Goal: Information Seeking & Learning: Learn about a topic

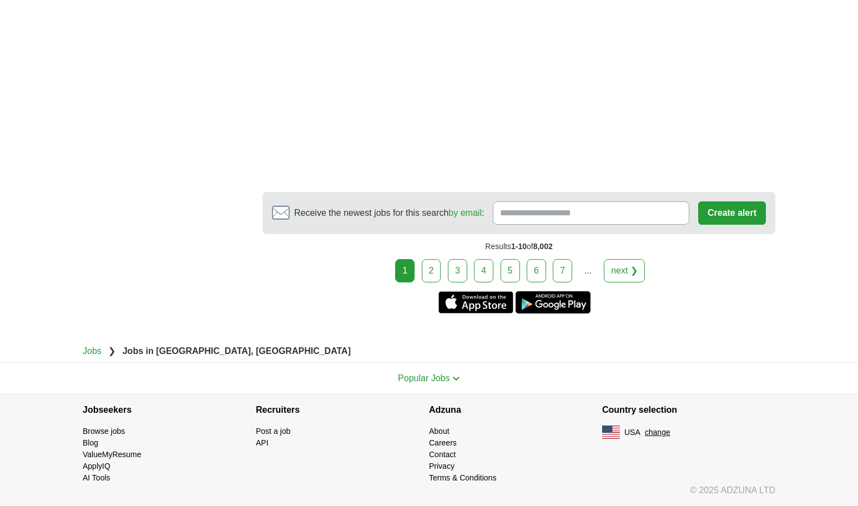
scroll to position [2183, 0]
click at [432, 268] on link "2" at bounding box center [431, 270] width 19 height 23
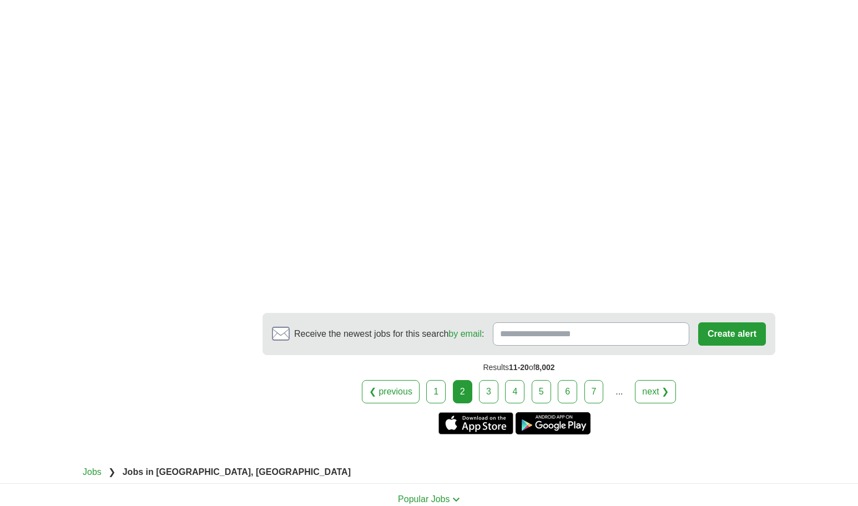
scroll to position [2038, 0]
click at [490, 380] on link "3" at bounding box center [488, 391] width 19 height 23
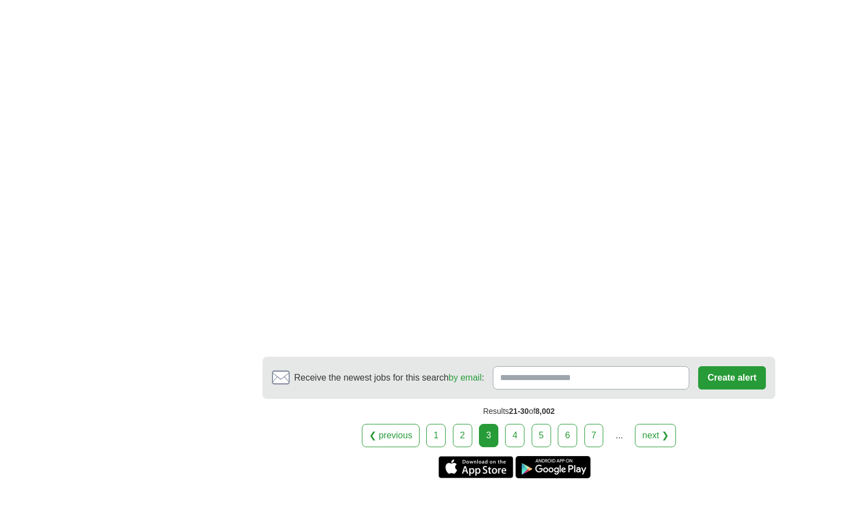
scroll to position [1931, 0]
click at [514, 433] on link "4" at bounding box center [514, 435] width 19 height 23
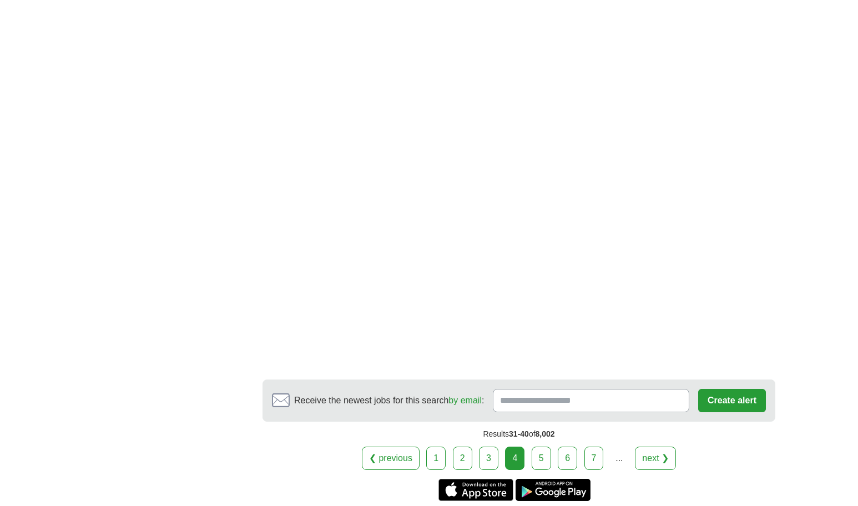
scroll to position [1945, 0]
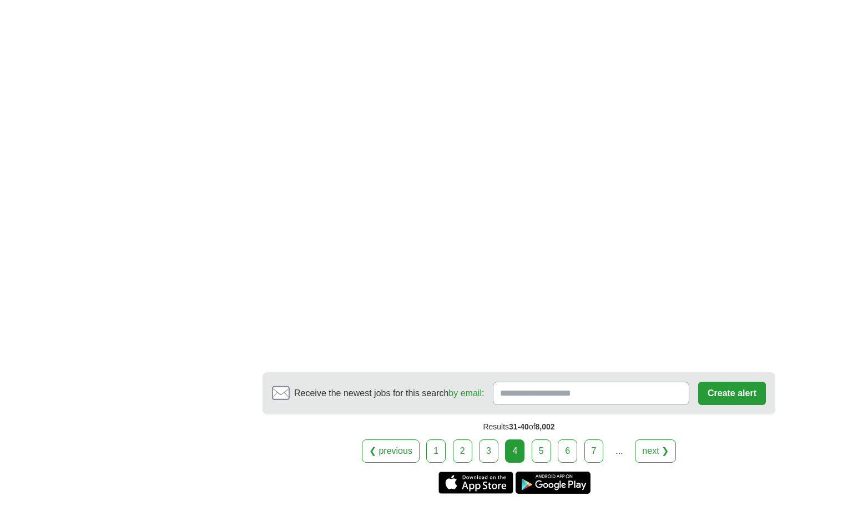
click at [540, 446] on link "5" at bounding box center [541, 451] width 19 height 23
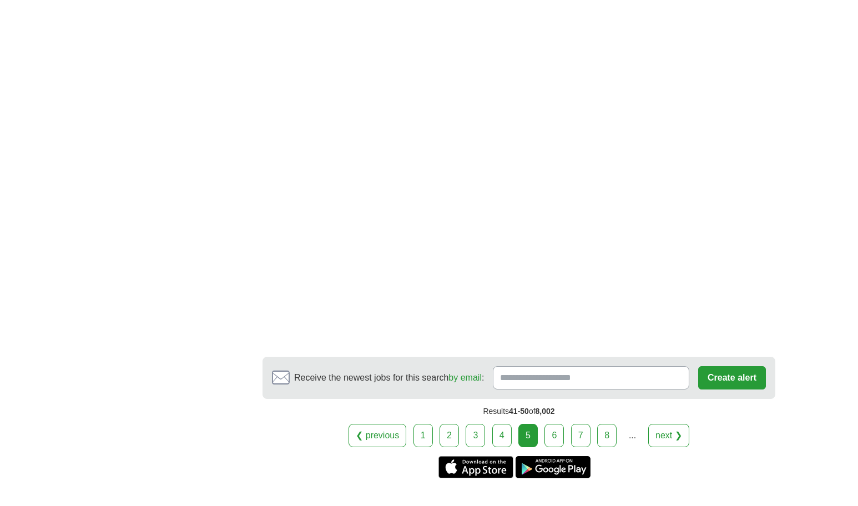
scroll to position [1994, 0]
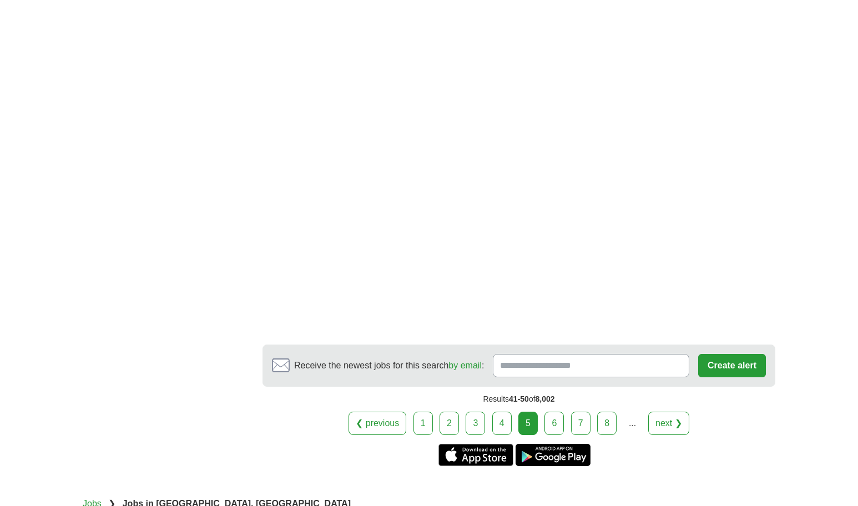
click at [556, 412] on link "6" at bounding box center [553, 423] width 19 height 23
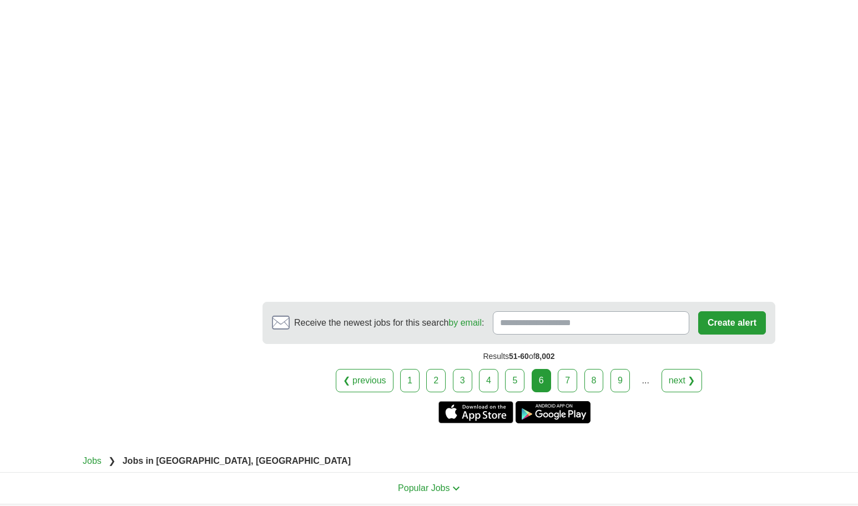
scroll to position [2008, 0]
click at [571, 379] on link "7" at bounding box center [567, 380] width 19 height 23
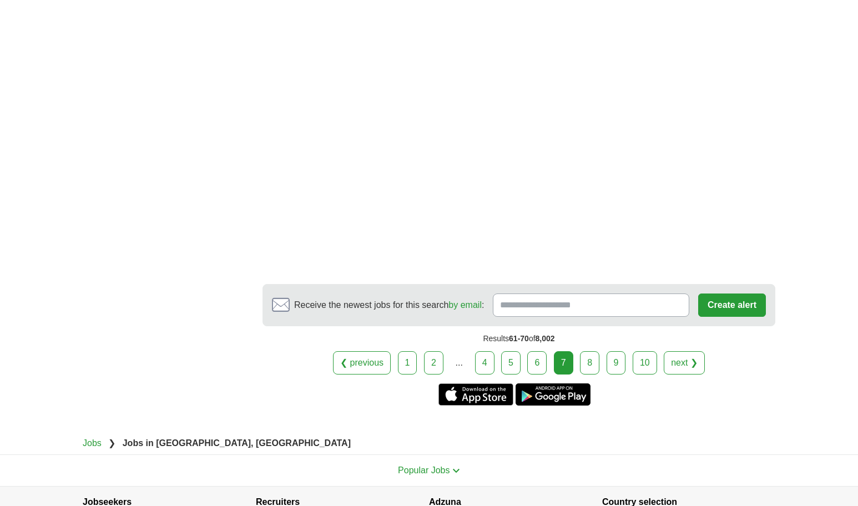
scroll to position [1969, 0]
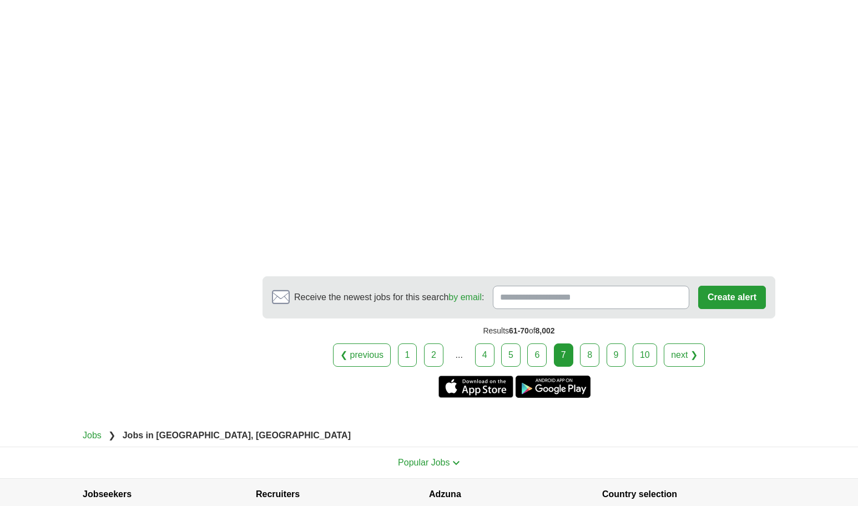
click at [590, 353] on link "8" at bounding box center [589, 355] width 19 height 23
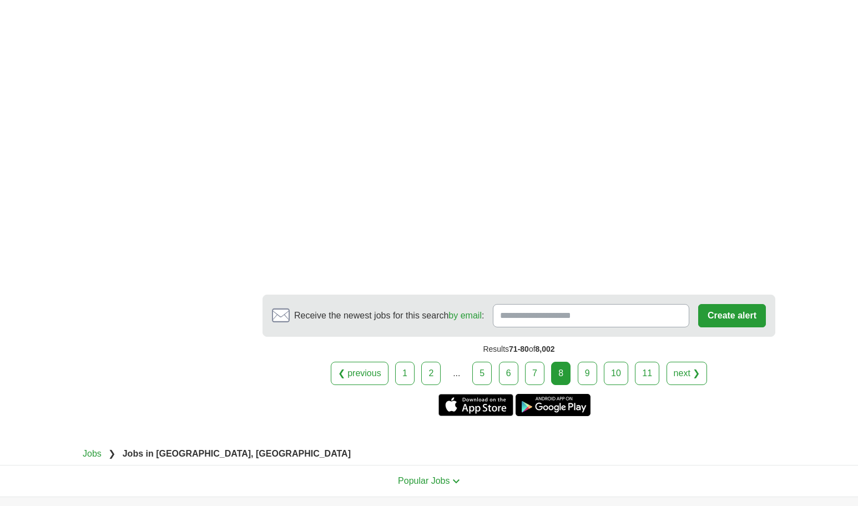
scroll to position [2098, 0]
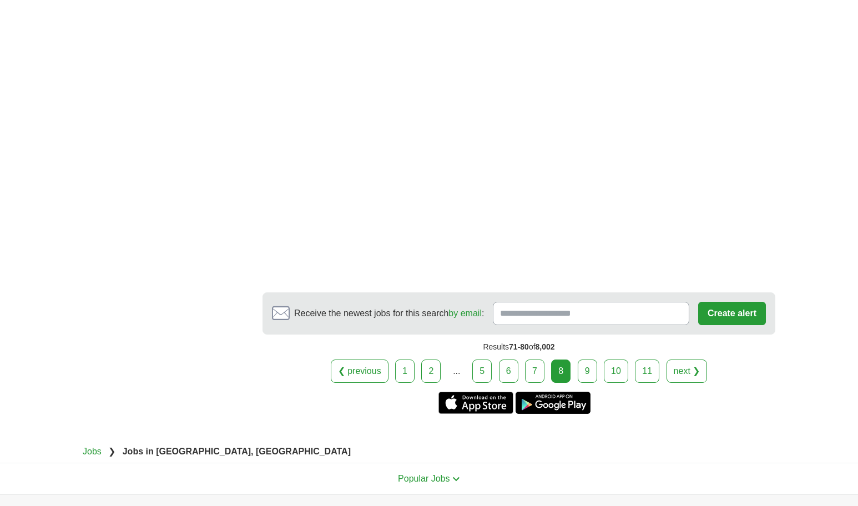
click at [588, 369] on link "9" at bounding box center [587, 371] width 19 height 23
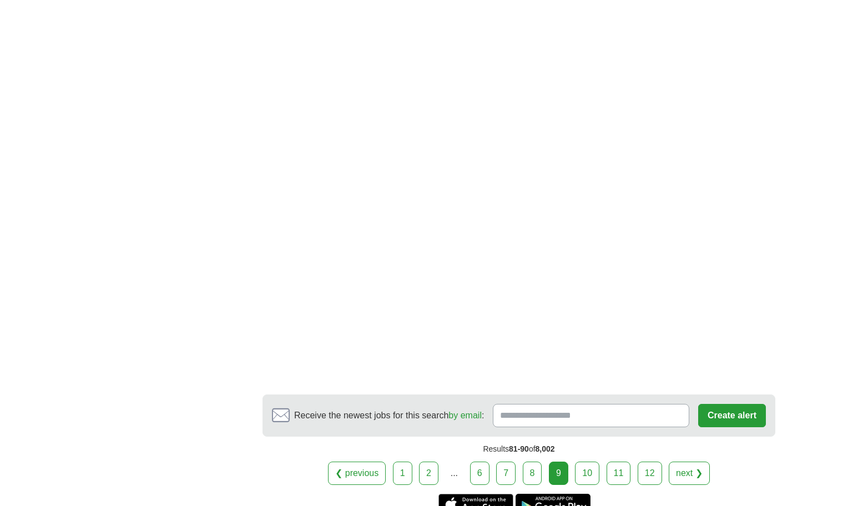
scroll to position [1718, 0]
click at [592, 471] on link "10" at bounding box center [587, 472] width 24 height 23
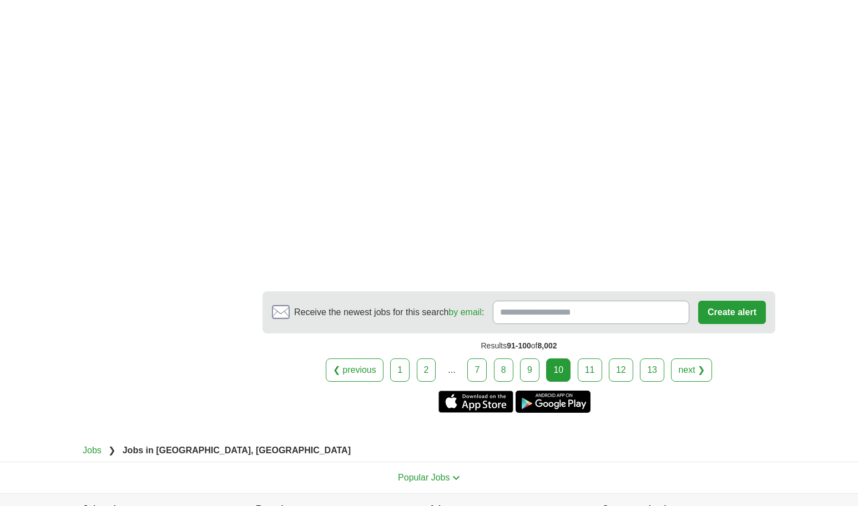
scroll to position [1941, 0]
click at [591, 371] on link "11" at bounding box center [590, 369] width 24 height 23
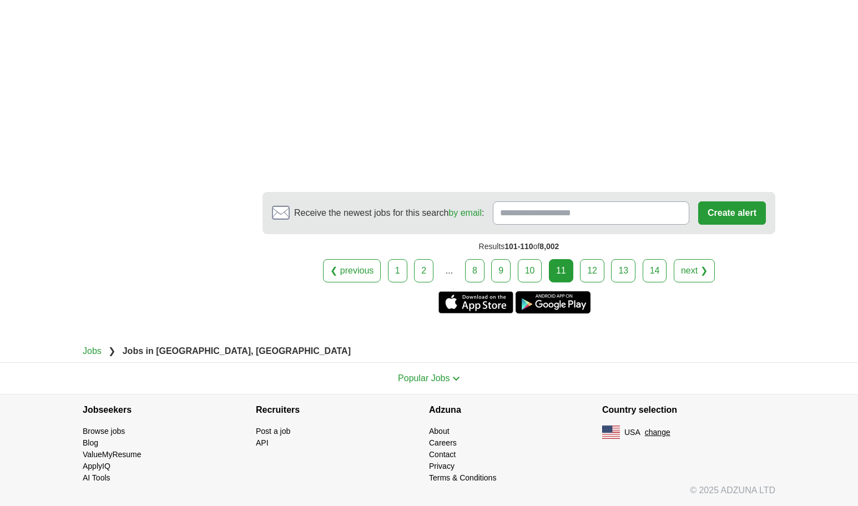
scroll to position [2055, 0]
click at [592, 266] on link "12" at bounding box center [592, 270] width 24 height 23
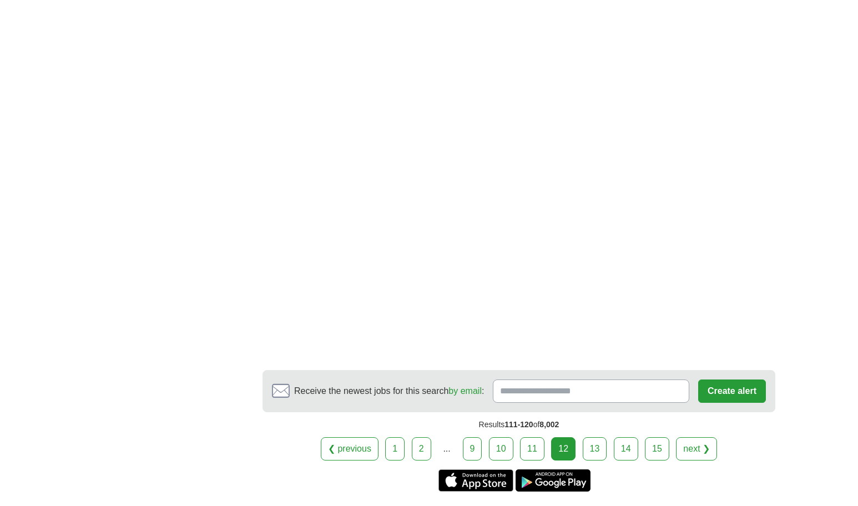
scroll to position [1748, 0]
click at [592, 446] on link "13" at bounding box center [595, 447] width 24 height 23
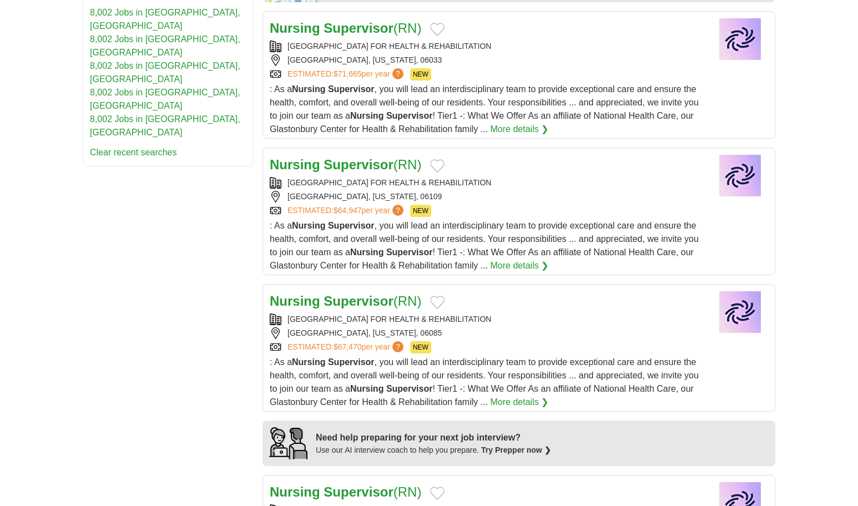
scroll to position [633, 0]
